Goal: Check status: Check status

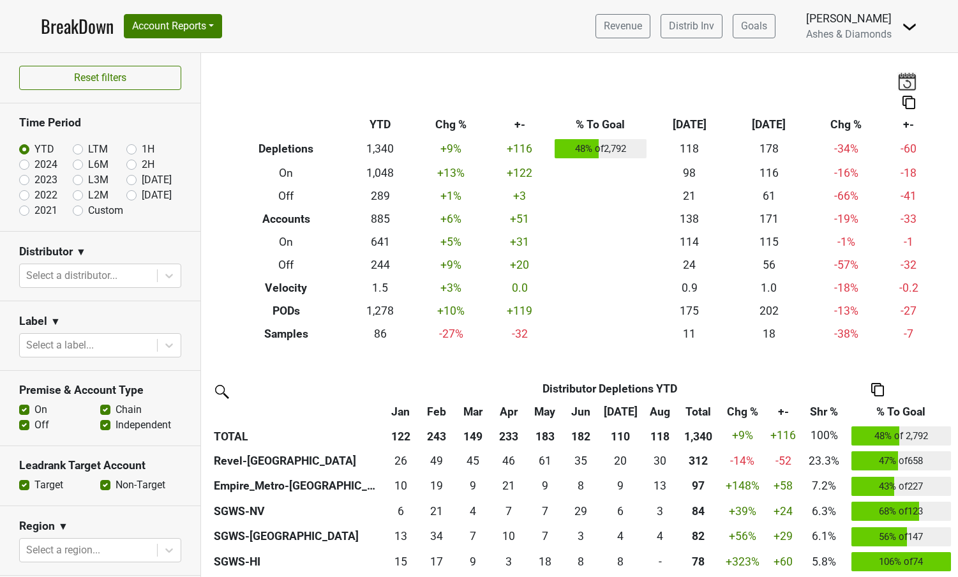
click at [142, 196] on label "[DATE]" at bounding box center [157, 195] width 30 height 15
click at [133, 196] on input "[DATE]" at bounding box center [151, 194] width 51 height 13
radio input "true"
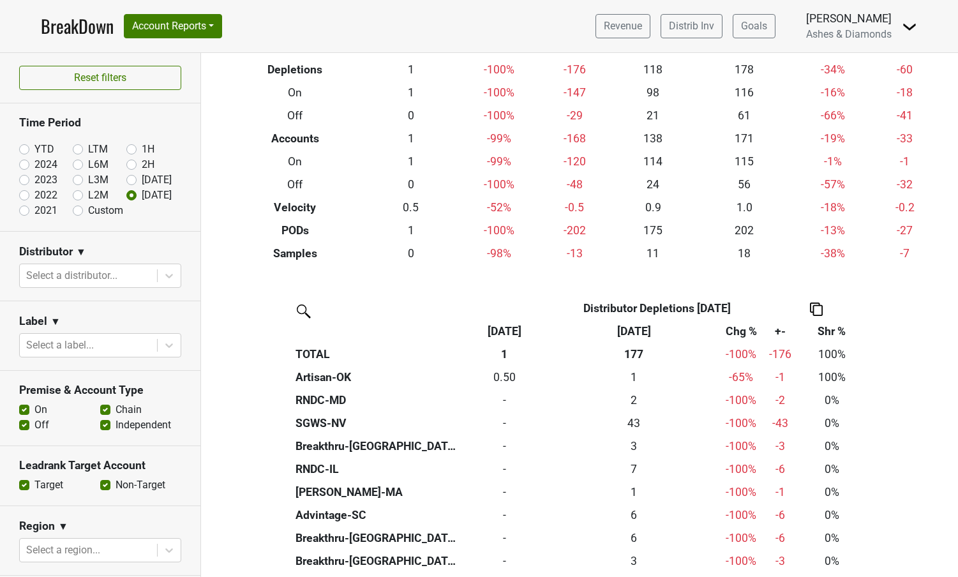
scroll to position [80, 0]
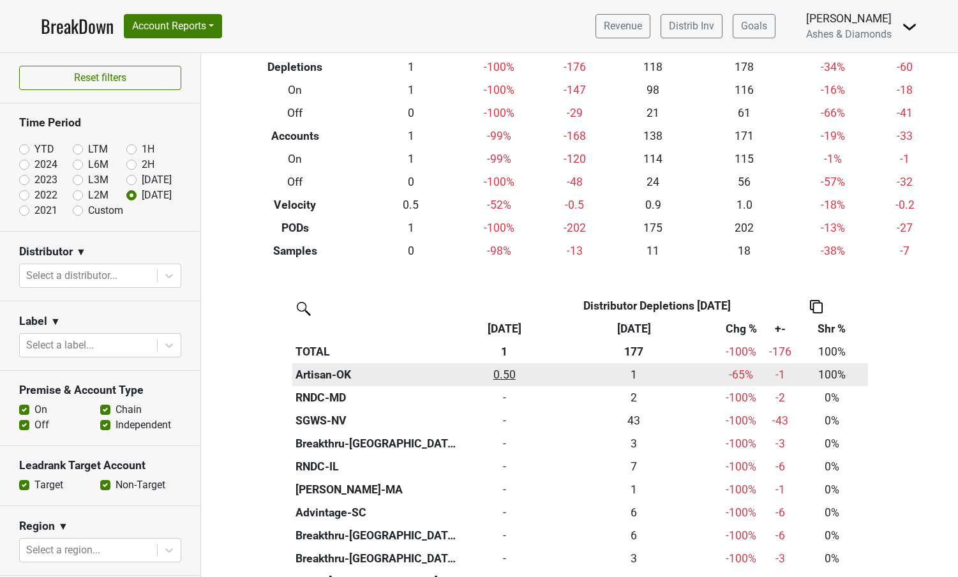
click at [505, 368] on div "0.5 0.50" at bounding box center [504, 374] width 85 height 17
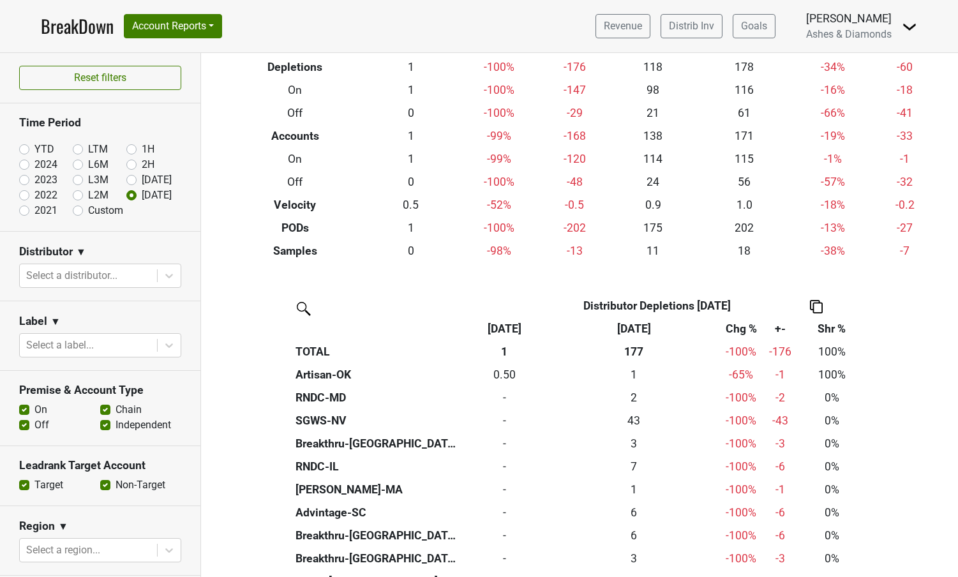
click at [34, 146] on label "YTD" at bounding box center [44, 149] width 20 height 15
click at [27, 146] on input "YTD" at bounding box center [44, 148] width 51 height 13
radio input "true"
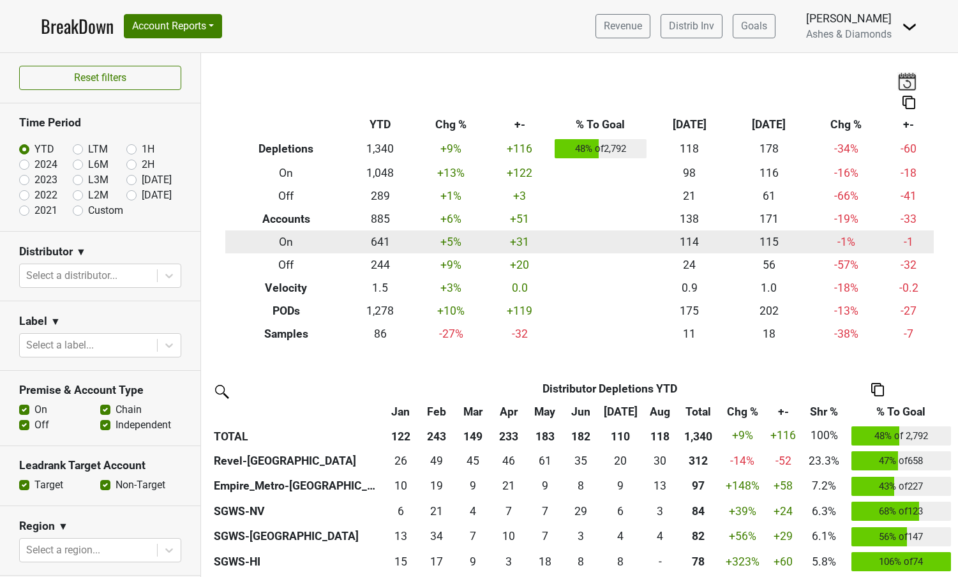
scroll to position [0, 0]
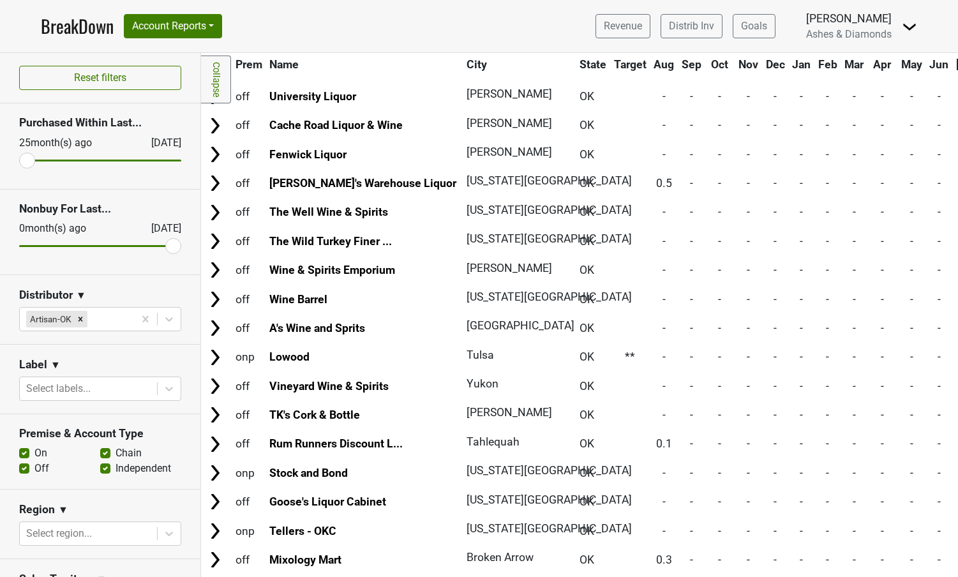
scroll to position [1798, 0]
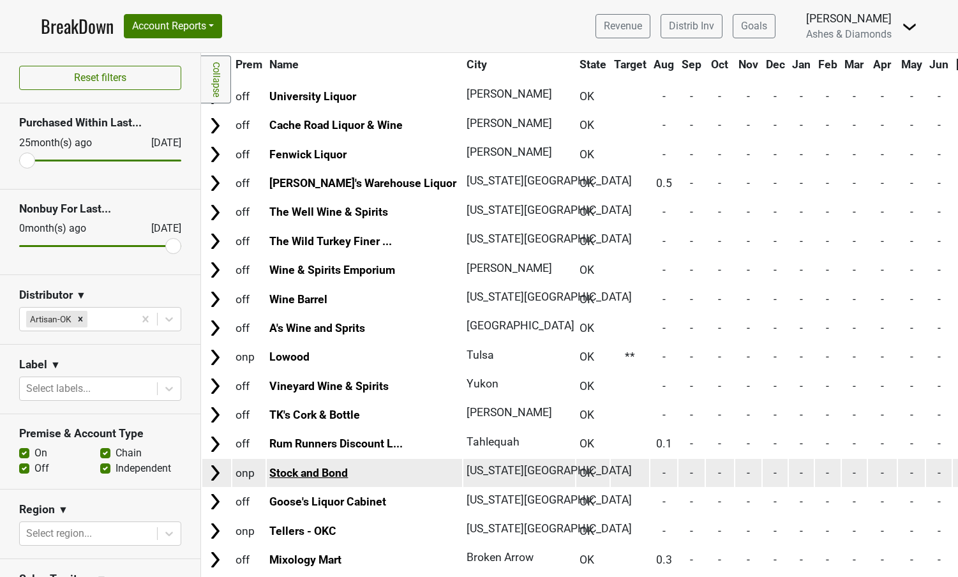
click at [297, 466] on link "Stock and Bond" at bounding box center [308, 472] width 78 height 13
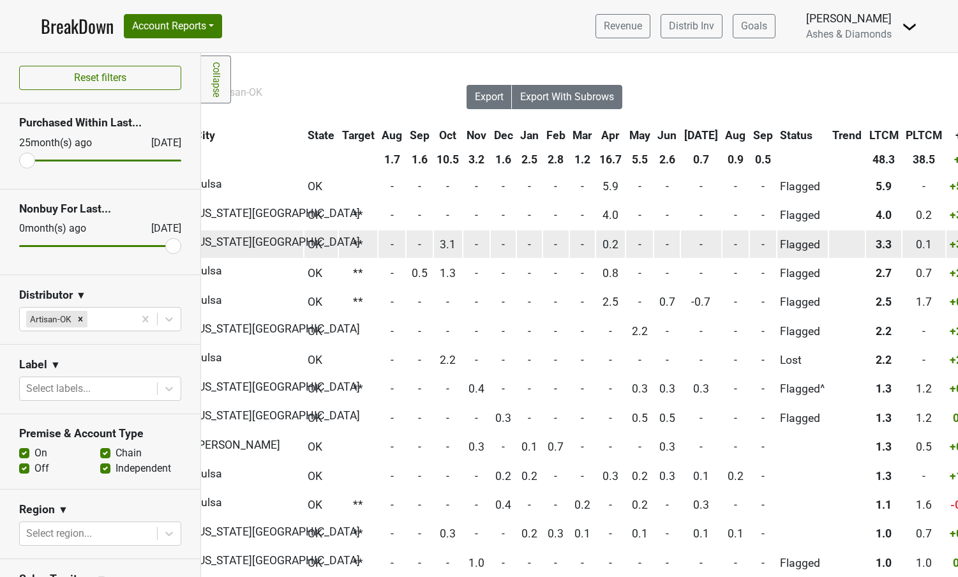
scroll to position [0, 272]
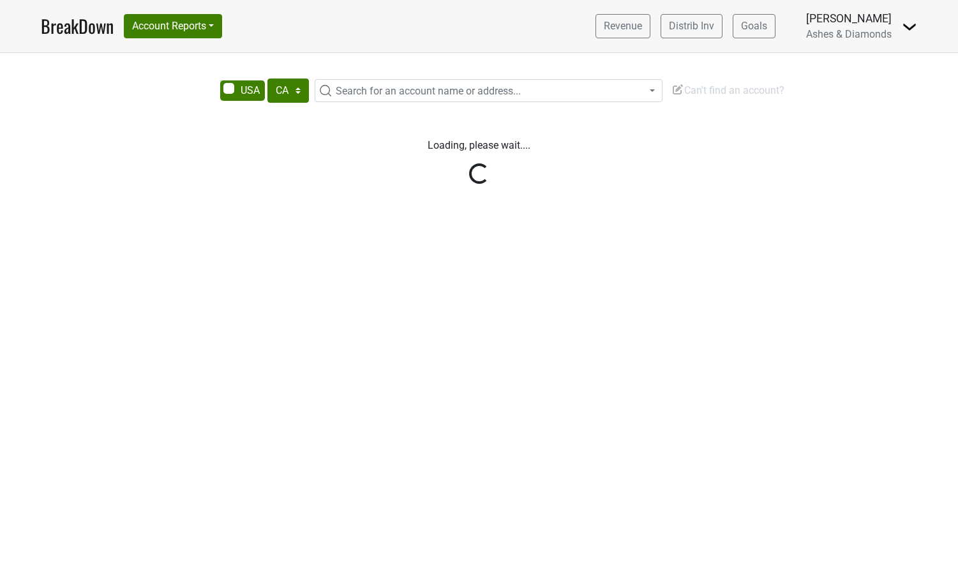
select select "CA"
